Goal: Information Seeking & Learning: Learn about a topic

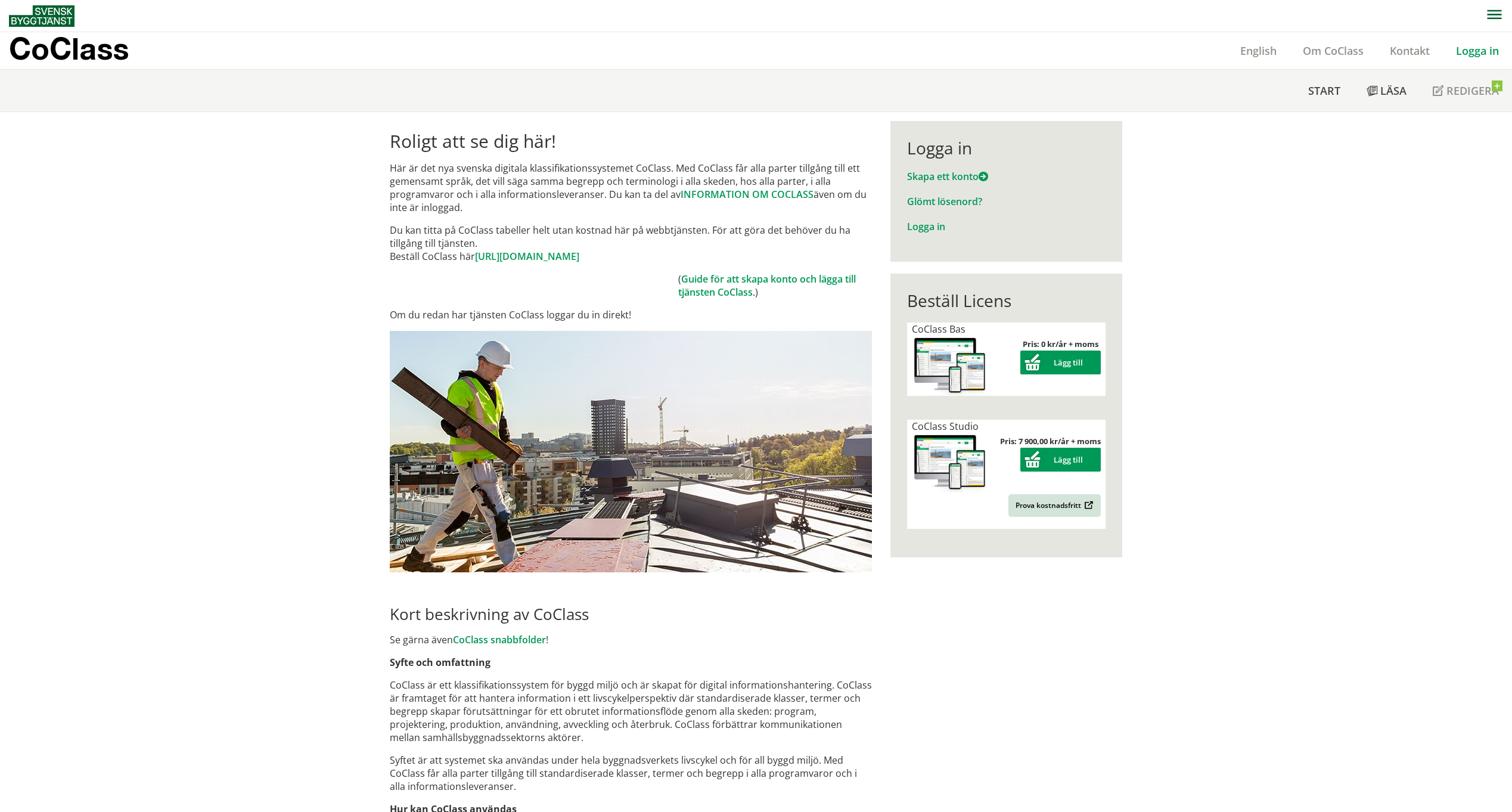
scroll to position [4, 0]
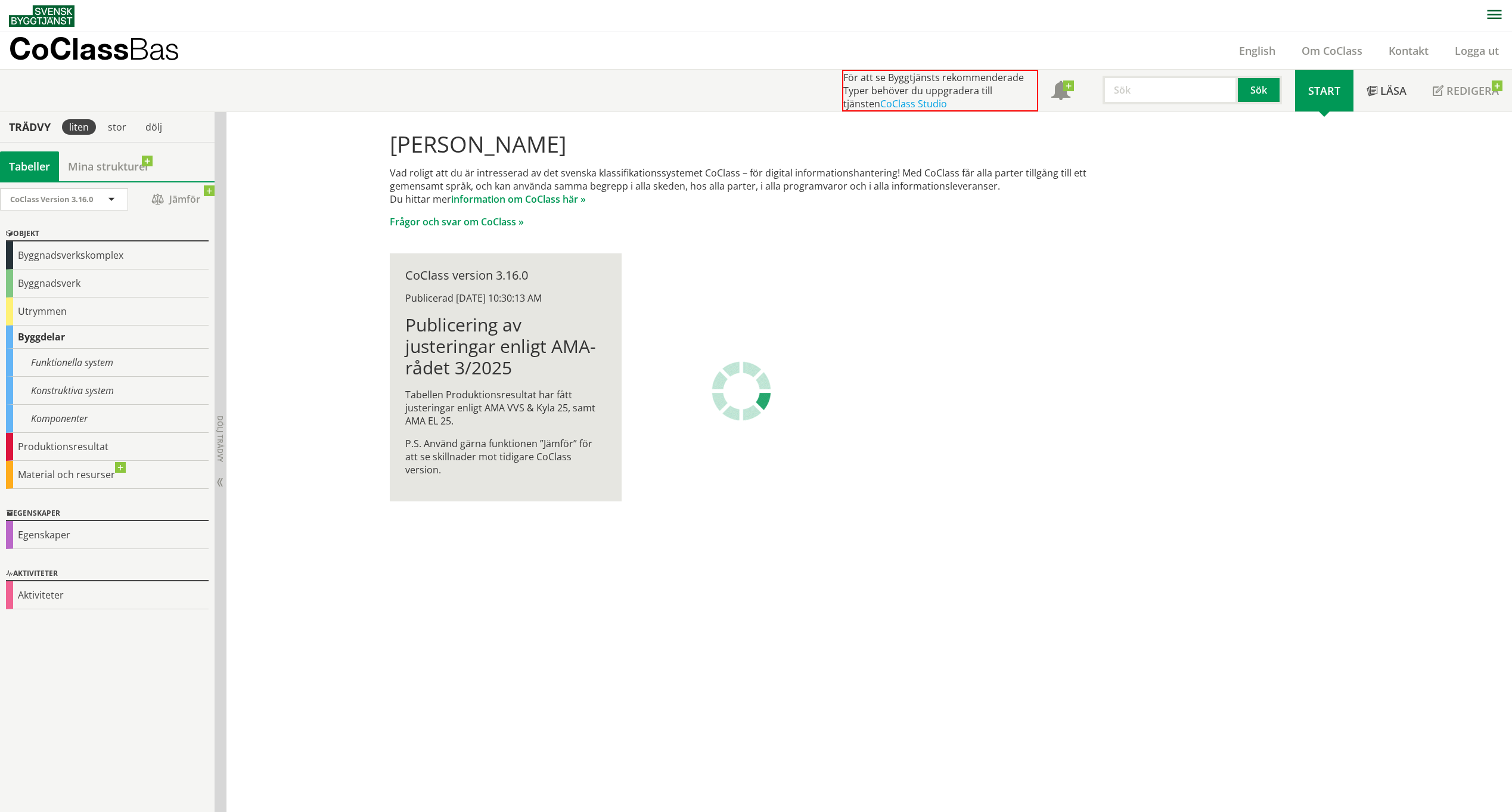
scroll to position [1, 0]
click at [117, 367] on div "Funktionella system" at bounding box center [107, 362] width 203 height 28
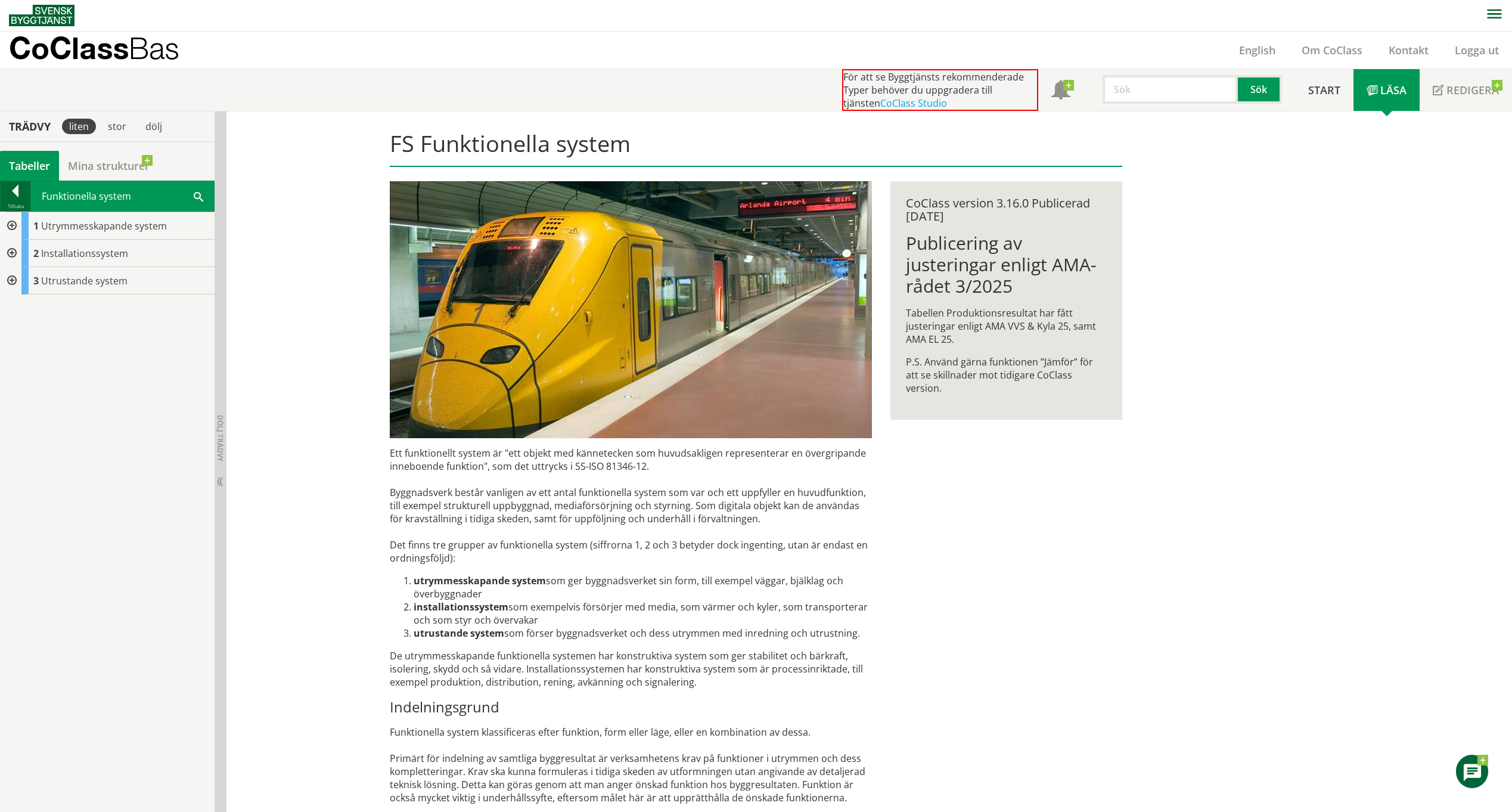
click at [19, 192] on div at bounding box center [15, 192] width 30 height 16
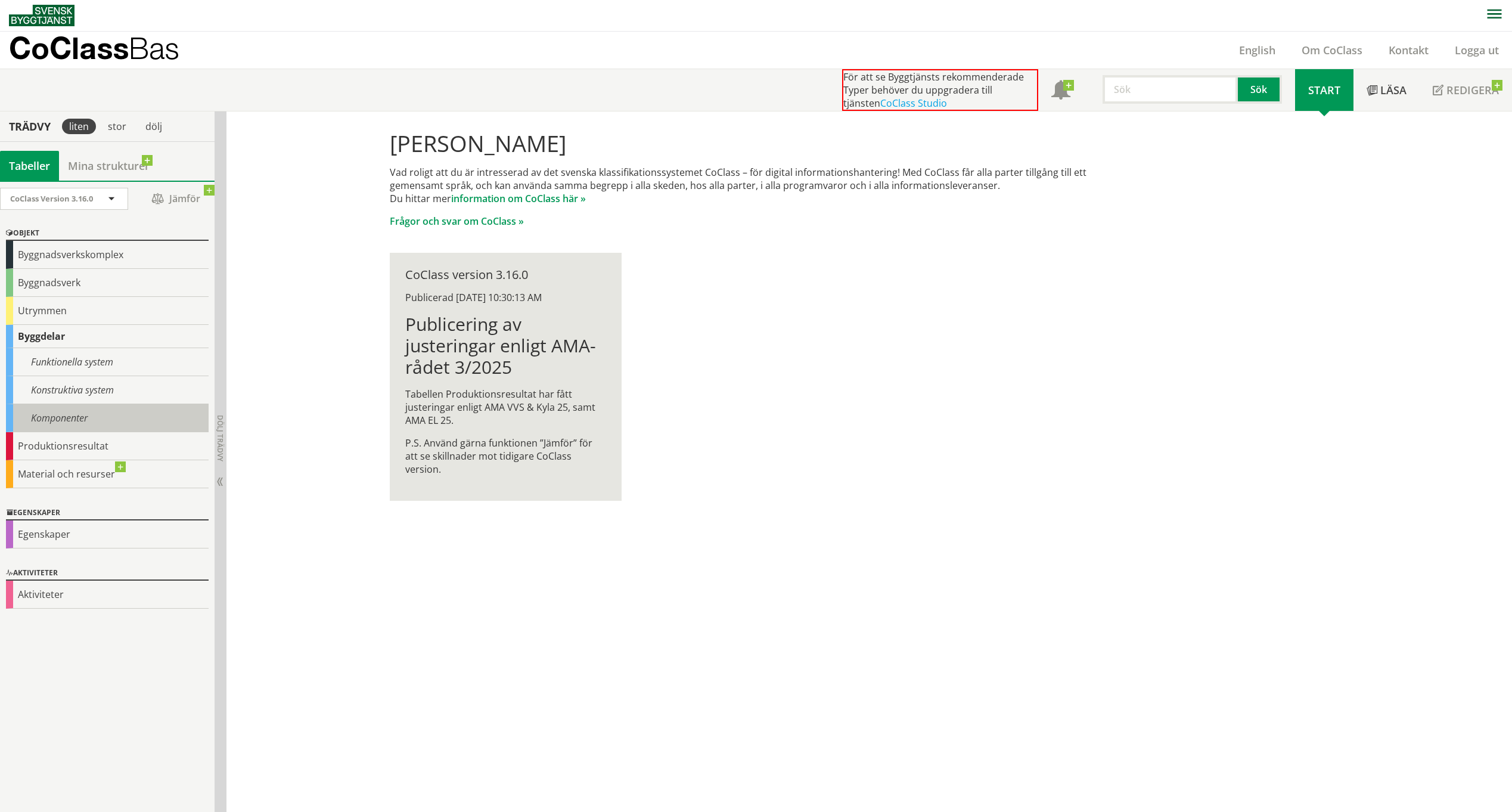
click at [103, 413] on div "Komponenter" at bounding box center [107, 418] width 203 height 28
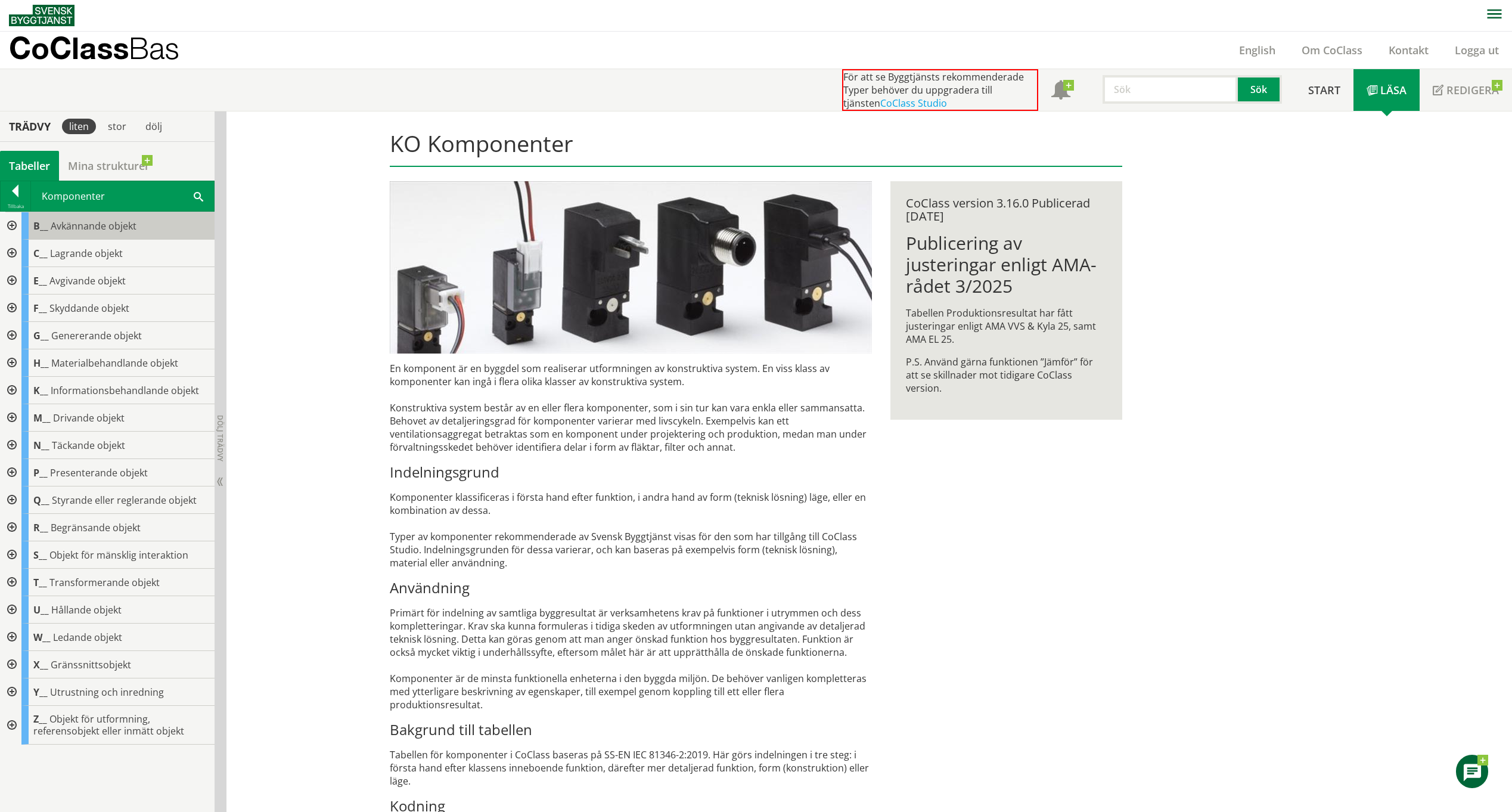
click at [106, 220] on span "Avkännande objekt" at bounding box center [93, 226] width 86 height 13
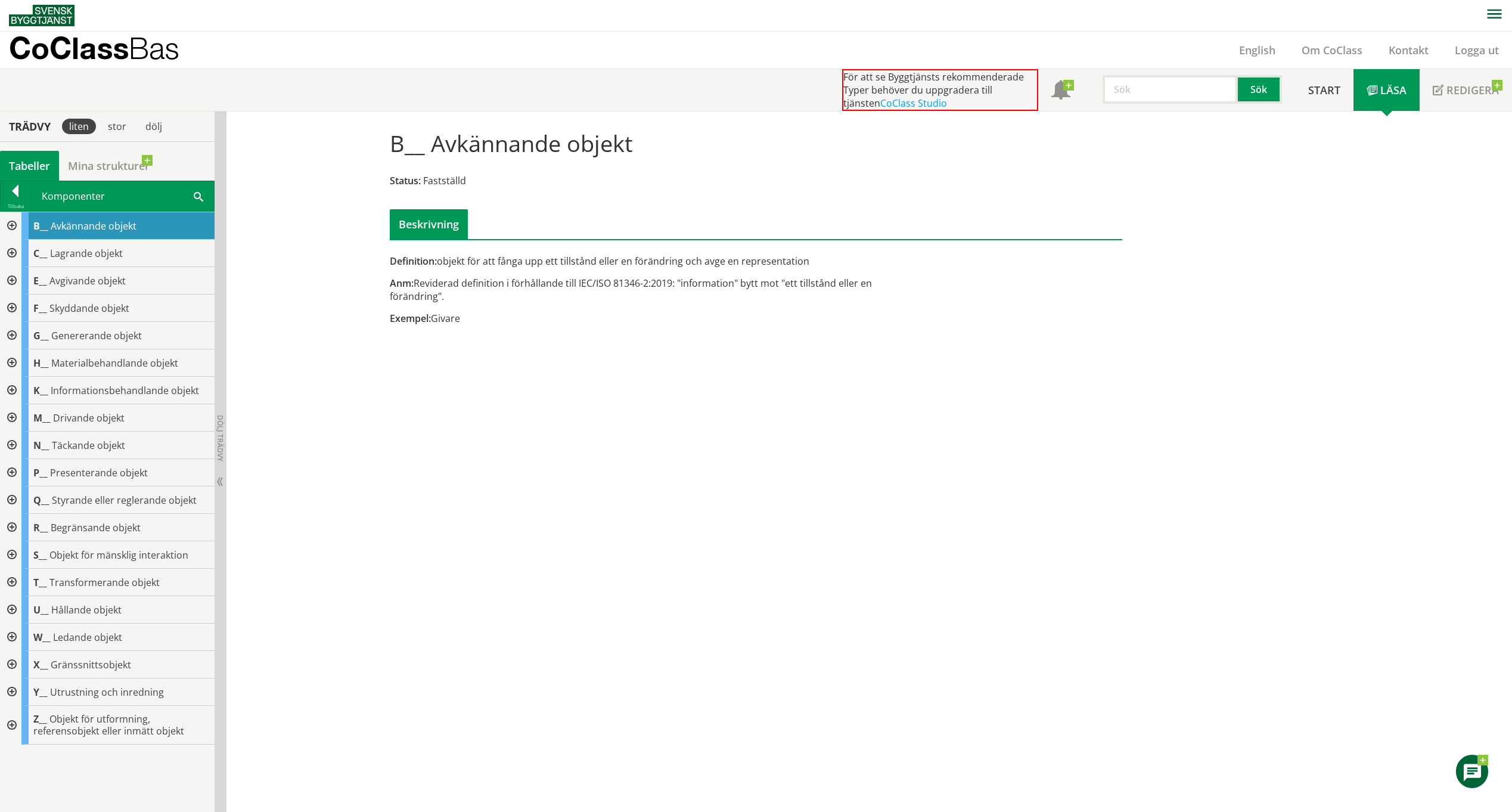
click at [12, 229] on div at bounding box center [10, 226] width 21 height 27
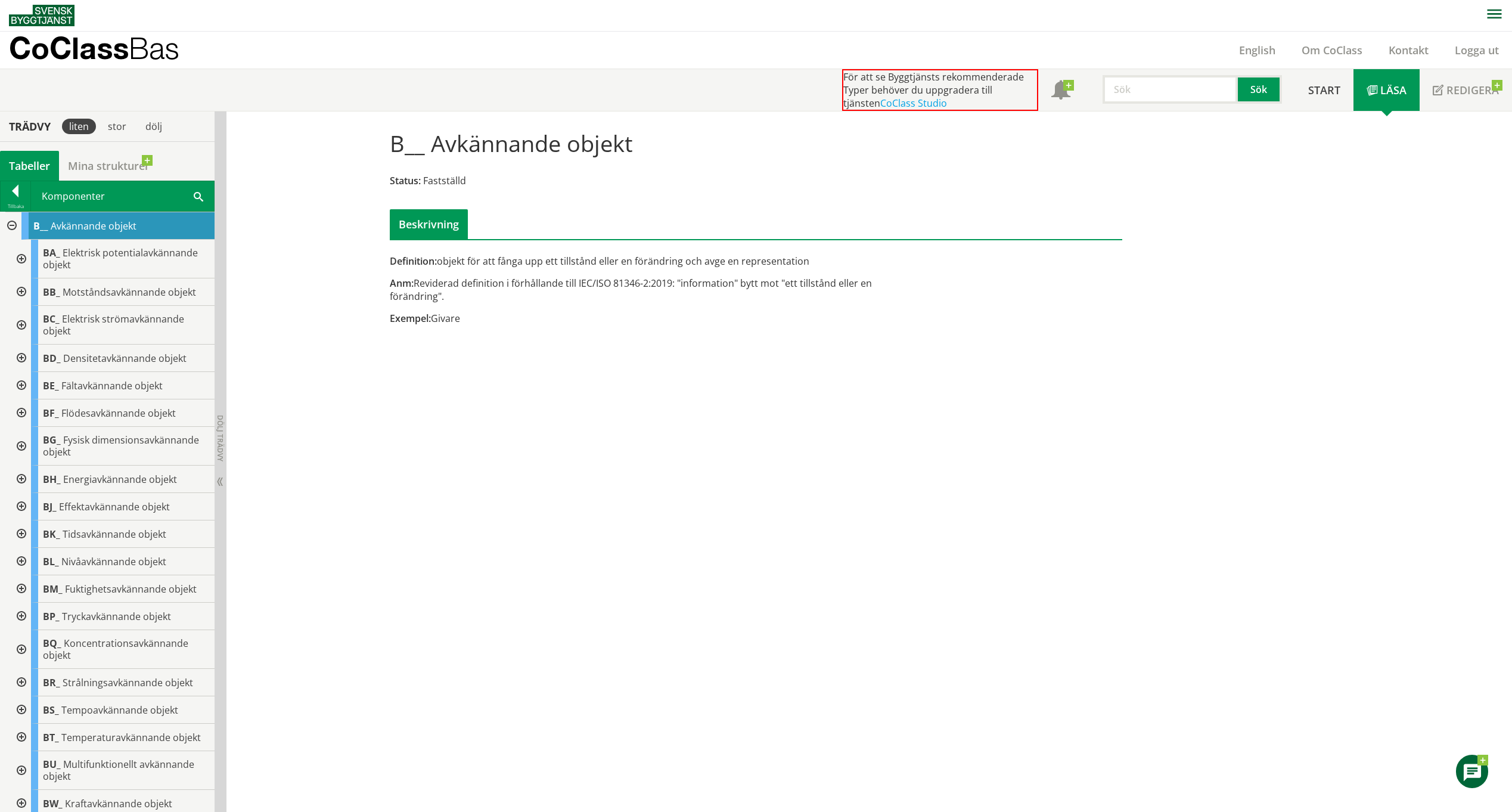
click at [22, 479] on div at bounding box center [20, 479] width 21 height 27
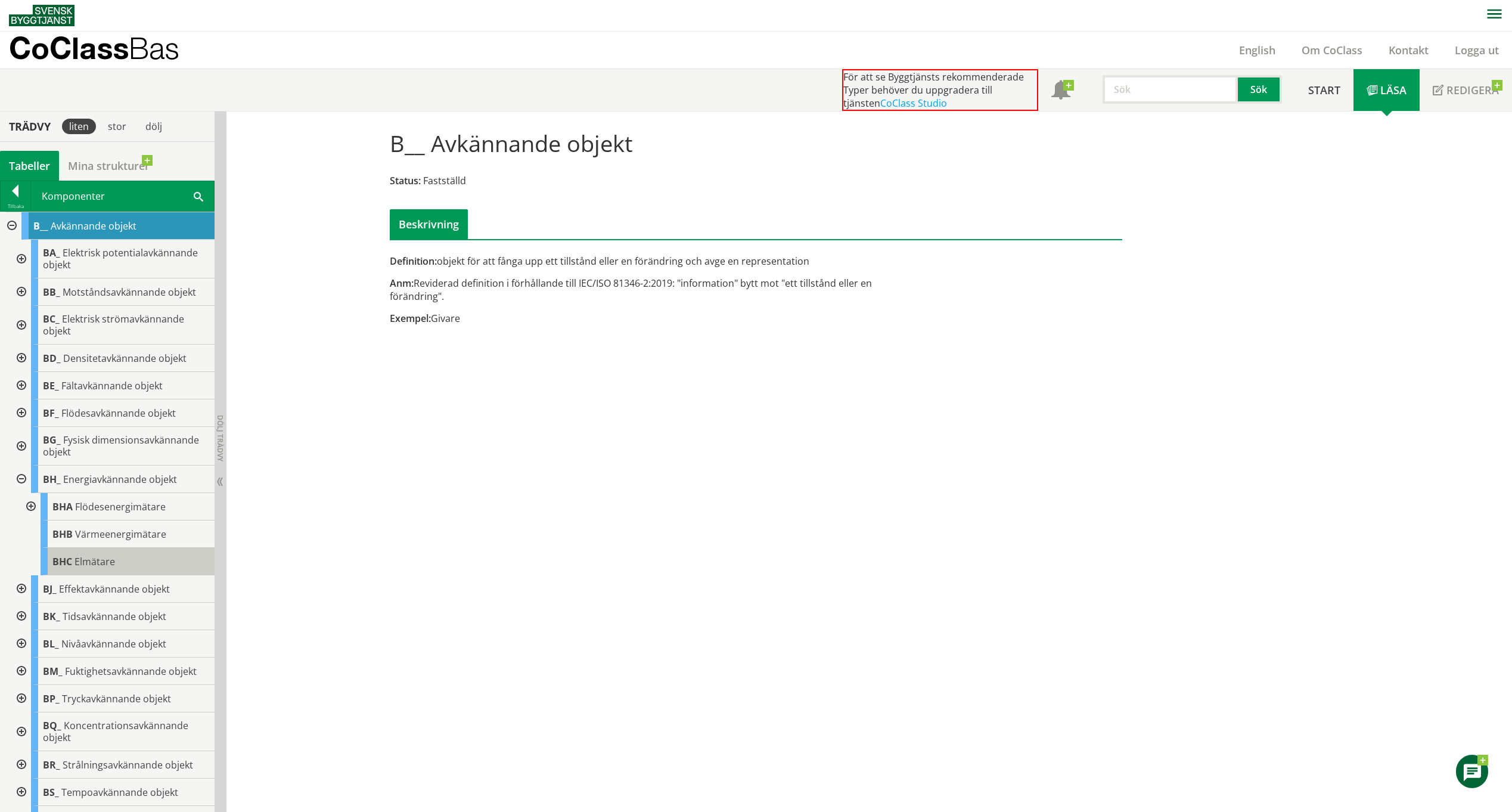
click at [104, 564] on span "Elmätare" at bounding box center [95, 561] width 41 height 13
